Goal: Task Accomplishment & Management: Manage account settings

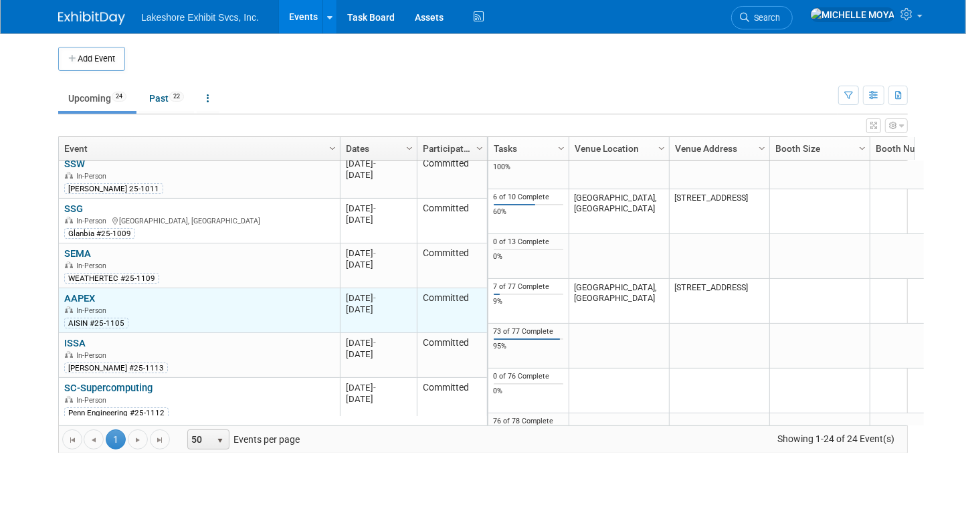
scroll to position [426, 0]
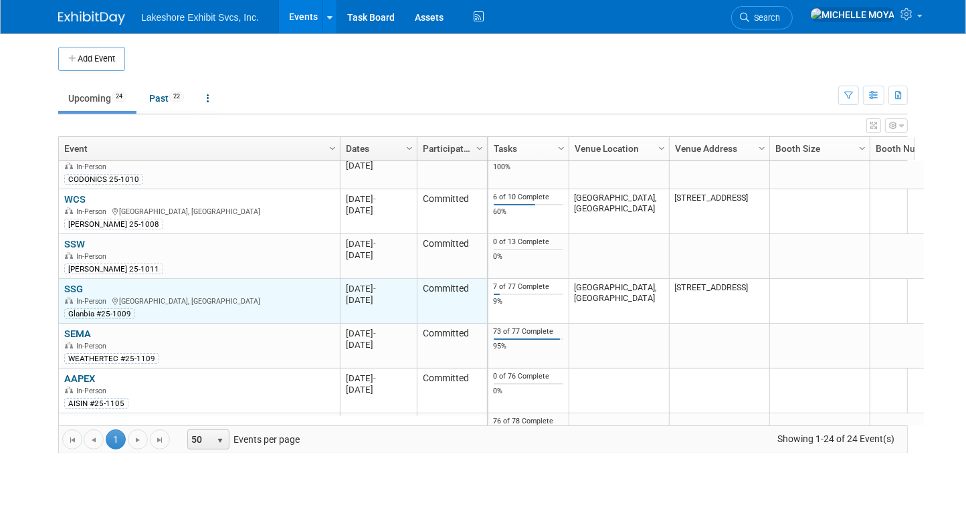
click at [69, 284] on link "SSG" at bounding box center [73, 289] width 19 height 12
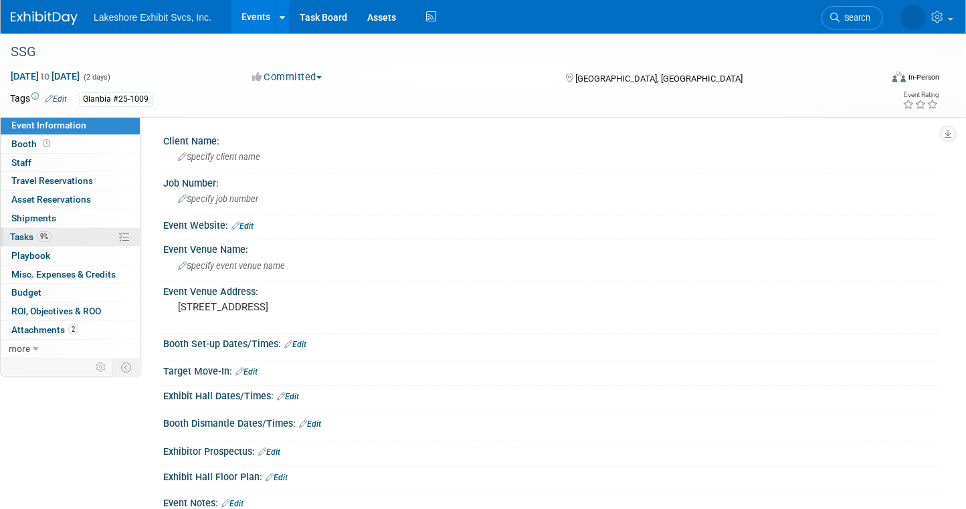
click at [82, 235] on link "9% Tasks 9%" at bounding box center [70, 237] width 139 height 18
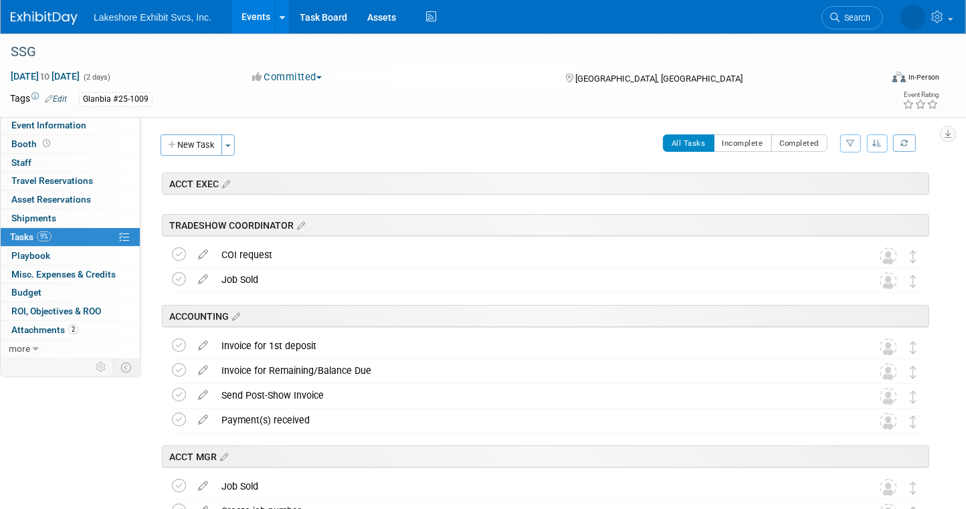
click at [853, 144] on icon "button" at bounding box center [850, 143] width 9 height 8
click at [824, 186] on select "-- Select Assignee -- All unassigned tasks Assigned to me Amanda Koss Dave Desa…" at bounding box center [795, 186] width 110 height 19
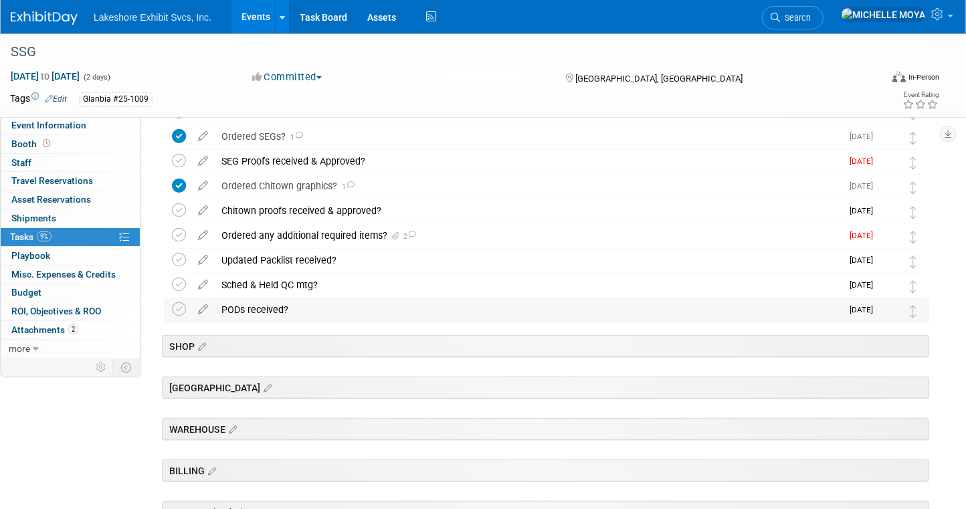
scroll to position [468, 0]
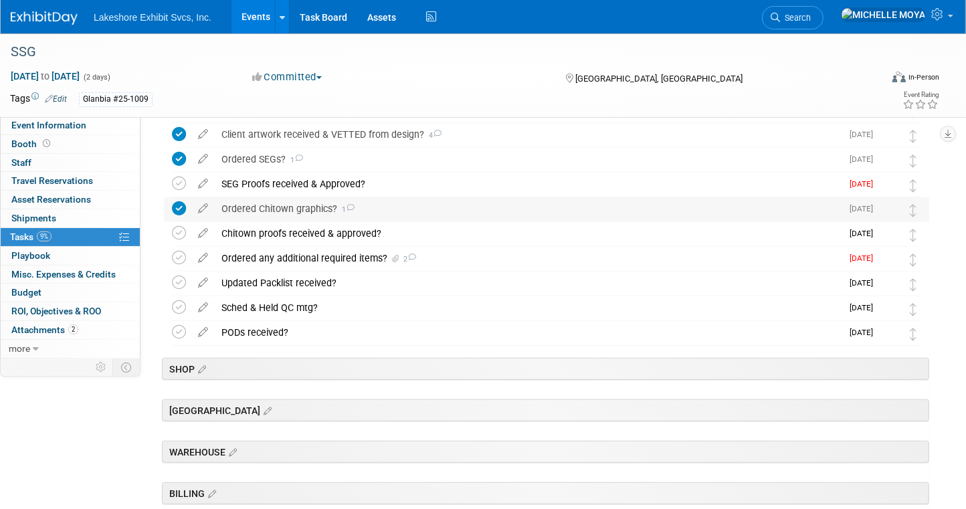
click at [315, 211] on div "Ordered Chitown graphics? 1" at bounding box center [528, 208] width 627 height 23
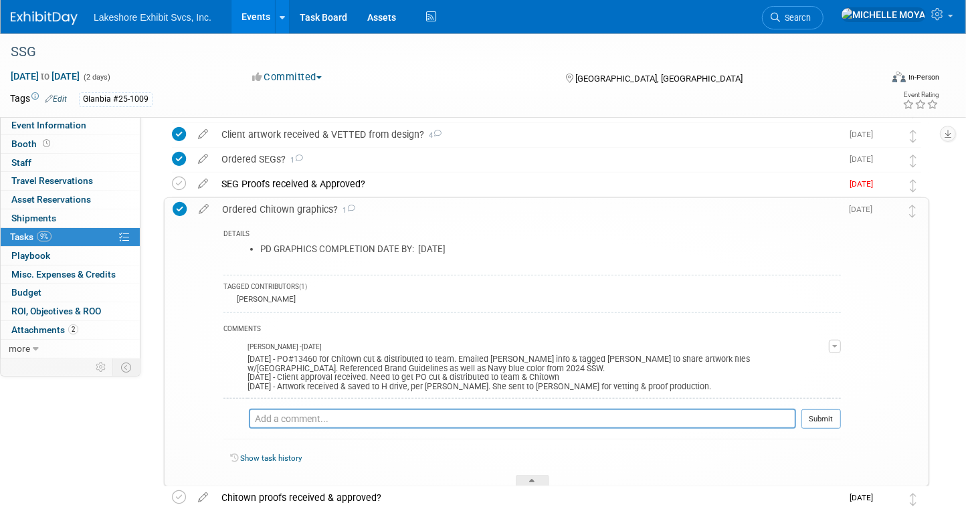
click at [314, 213] on div "Ordered Chitown graphics? 1" at bounding box center [528, 209] width 626 height 23
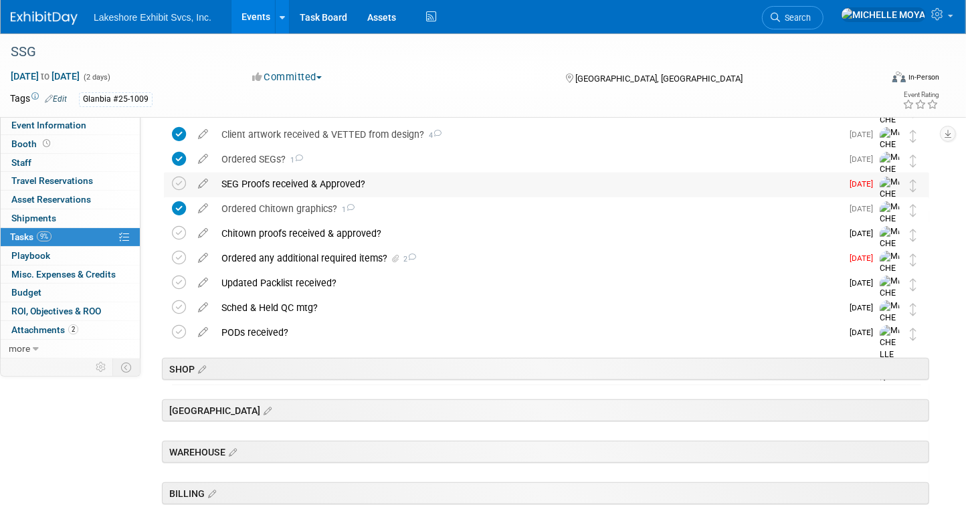
click at [259, 183] on div "SEG Proofs received & Approved?" at bounding box center [528, 184] width 627 height 23
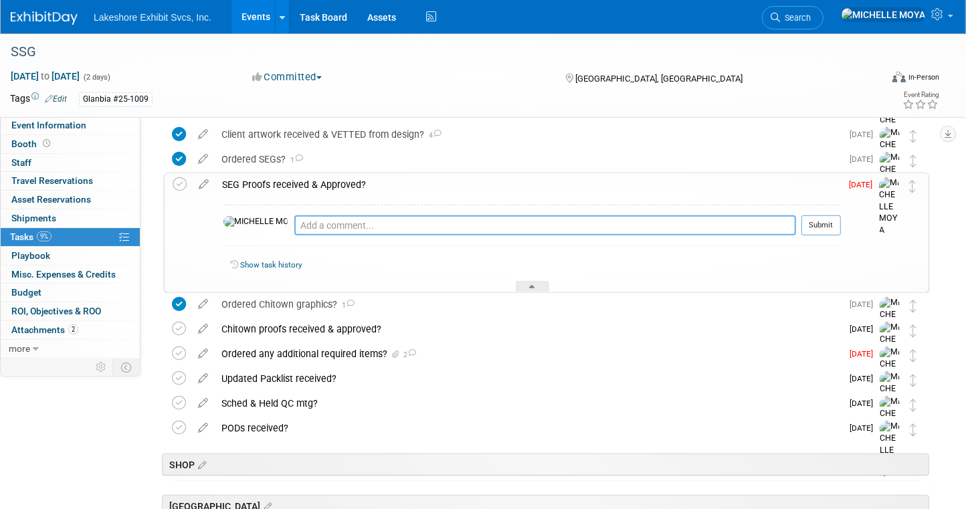
click at [294, 228] on textarea at bounding box center [545, 225] width 502 height 20
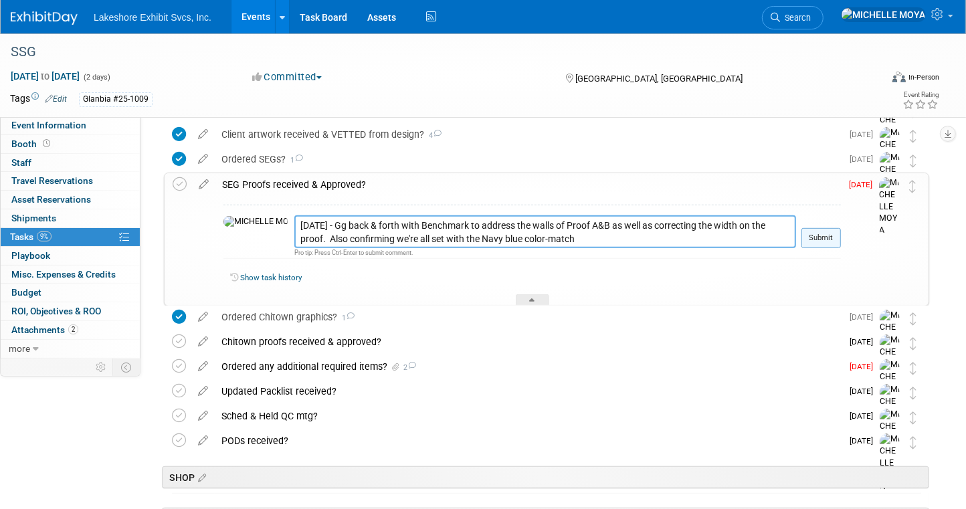
type textarea "9.16.25 - Gg back & forth with Benchmark to address the walls of Proof A&B as w…"
click at [832, 236] on button "Submit" at bounding box center [821, 238] width 39 height 20
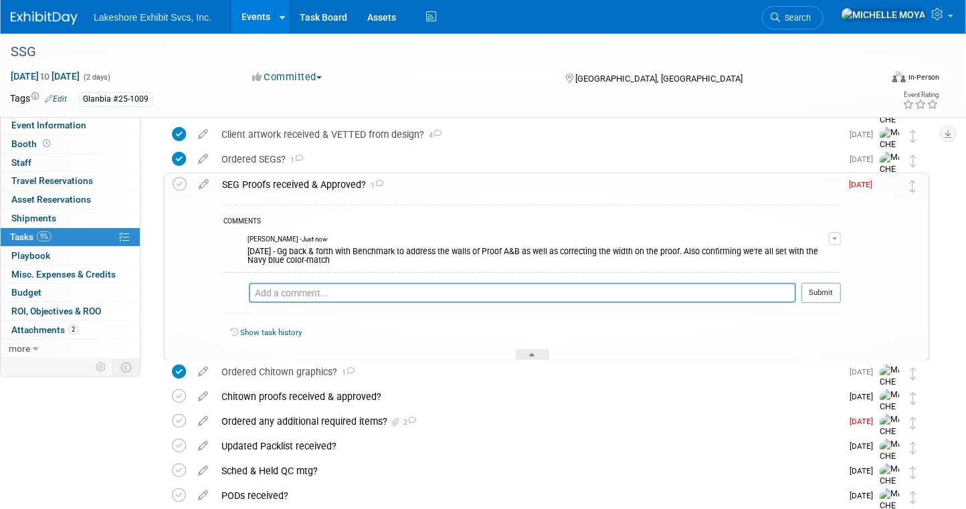
click at [319, 181] on div "SEG Proofs received & Approved? 1" at bounding box center [528, 184] width 626 height 23
